Goal: Information Seeking & Learning: Learn about a topic

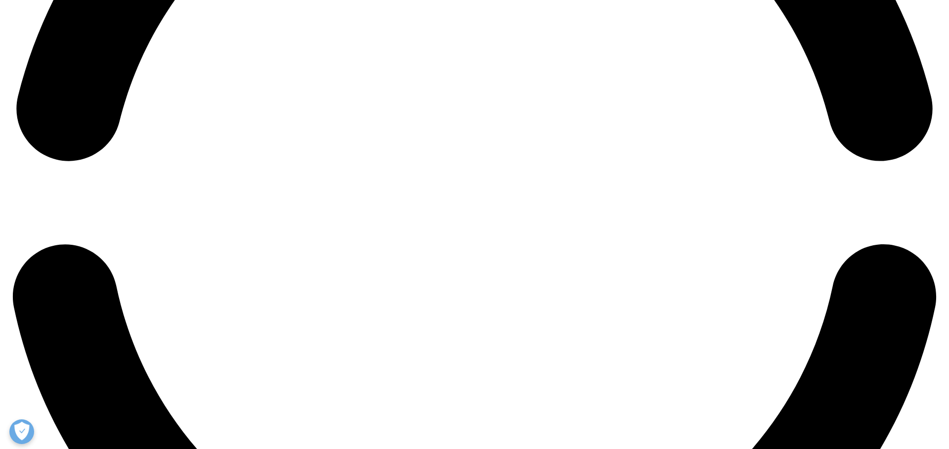
scroll to position [2161, 0]
drag, startPoint x: 182, startPoint y: 120, endPoint x: 674, endPoint y: 328, distance: 534.0
copy div
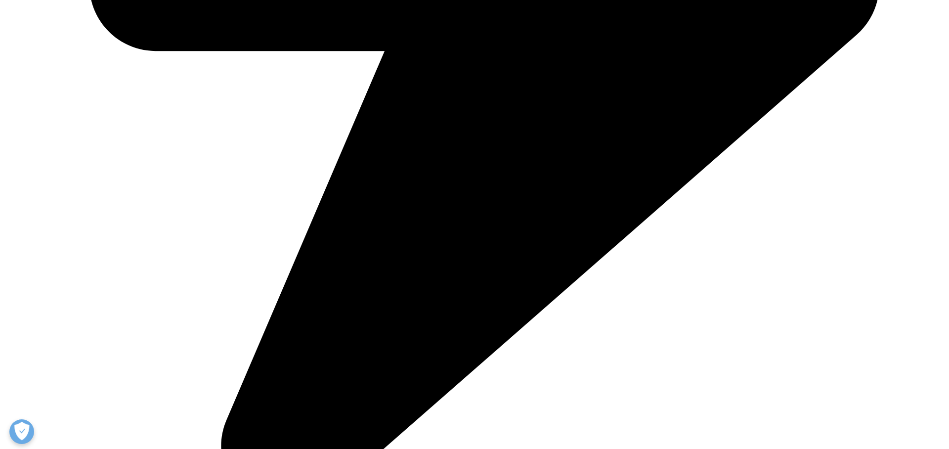
drag, startPoint x: 99, startPoint y: 76, endPoint x: 17, endPoint y: 63, distance: 82.6
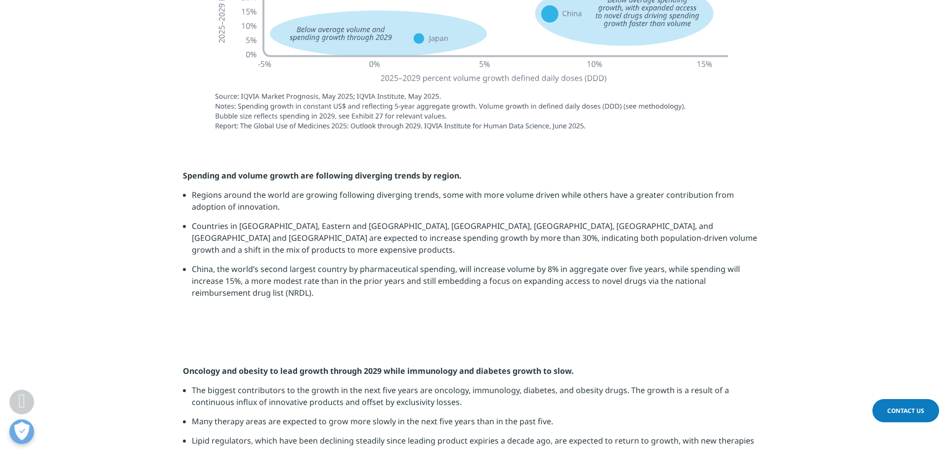
click at [84, 145] on section at bounding box center [474, 12] width 949 height 265
click at [99, 145] on section at bounding box center [474, 12] width 949 height 265
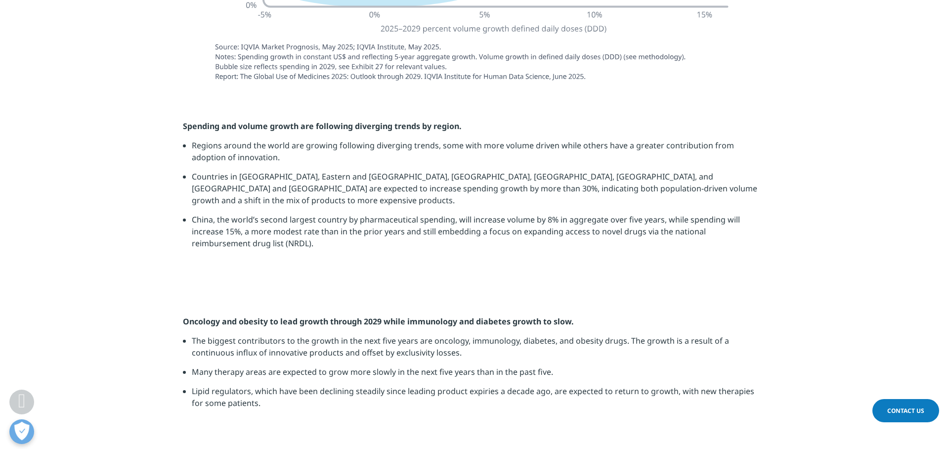
scroll to position [2211, 0]
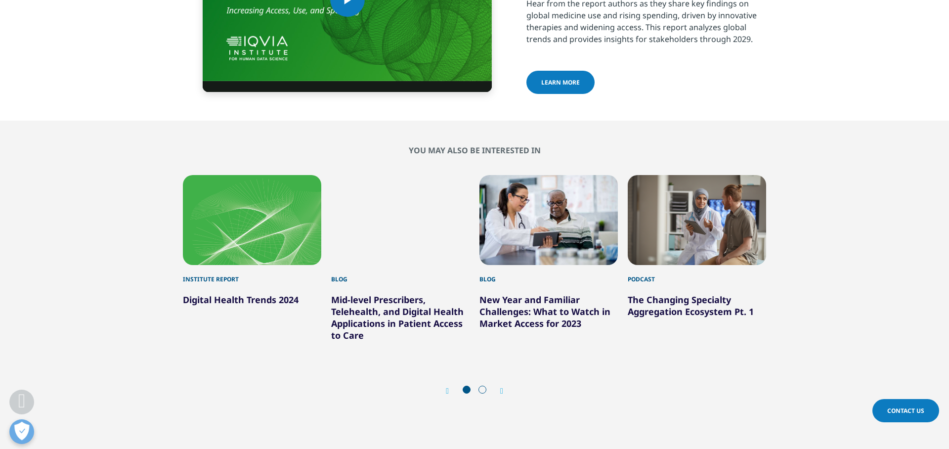
scroll to position [2729, 0]
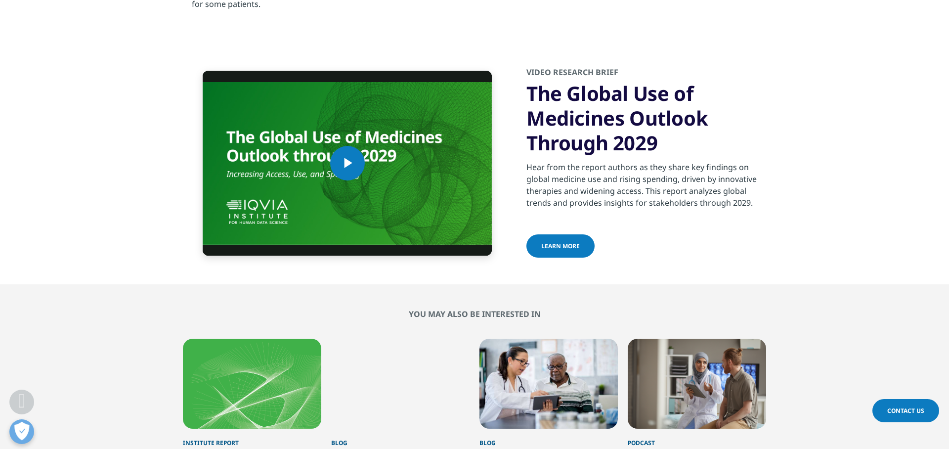
scroll to position [2599, 0]
